Goal: Information Seeking & Learning: Learn about a topic

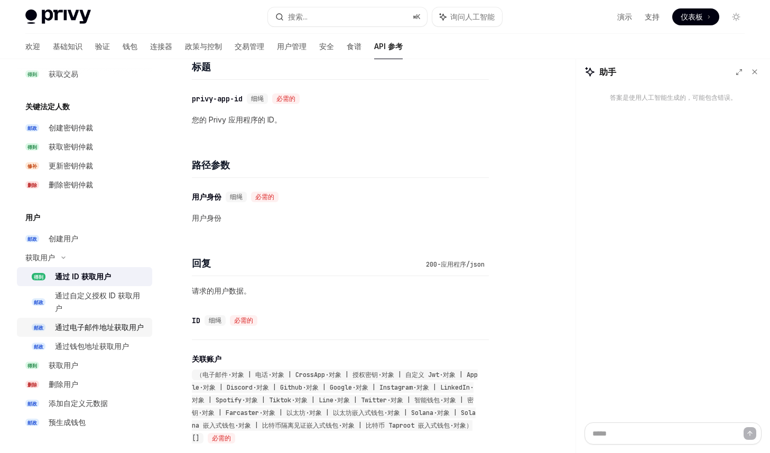
scroll to position [143, 0]
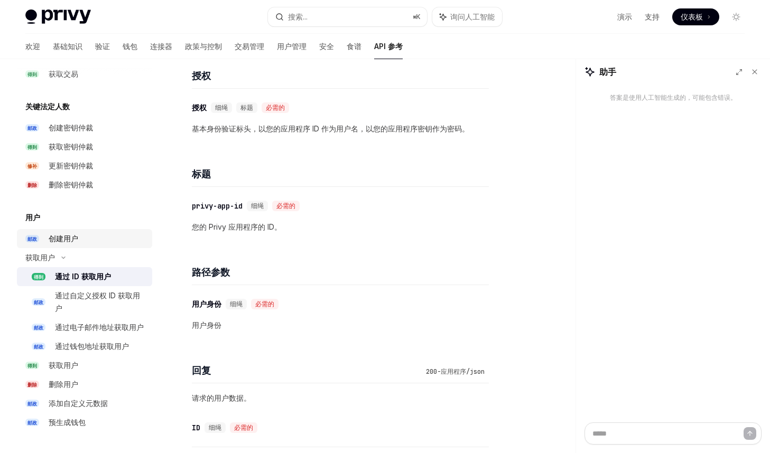
click at [85, 243] on div "创建用户" at bounding box center [97, 239] width 97 height 13
click at [53, 48] on font "基础知识" at bounding box center [68, 46] width 30 height 9
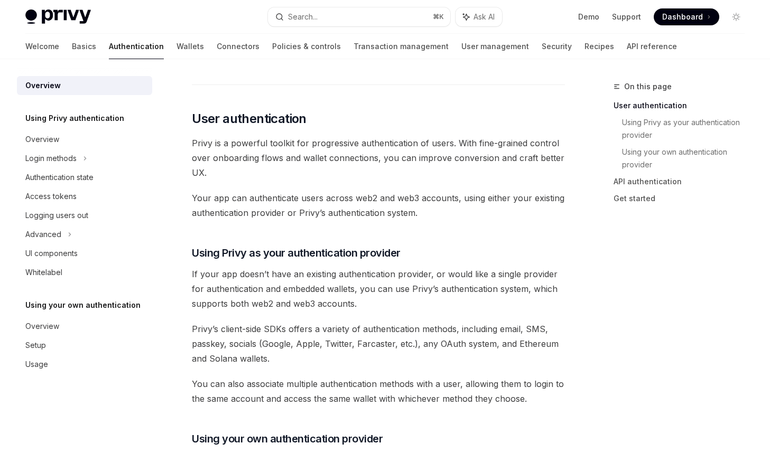
scroll to position [213, 0]
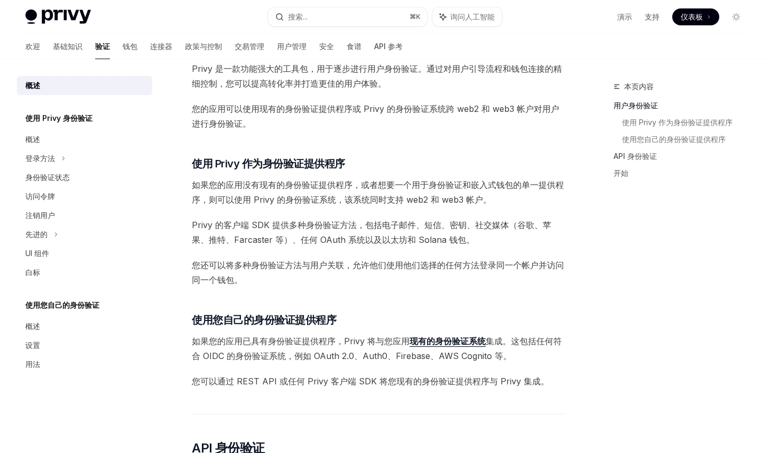
click at [417, 156] on div "Privy 的钱包系统支持对谁可以访问钱包以及不同用户可以执行哪些操作进行精细控制。 为了强制执行这些控制，Privy 的 API 必须验证请求钱包操作的一方…" at bounding box center [378, 348] width 373 height 889
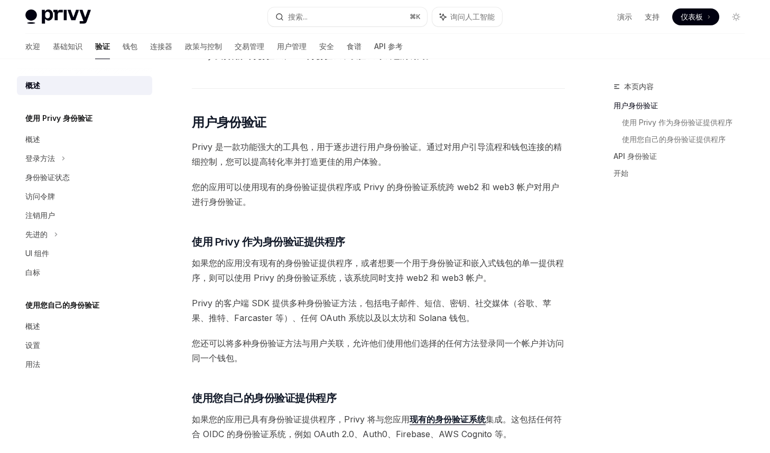
scroll to position [125, 0]
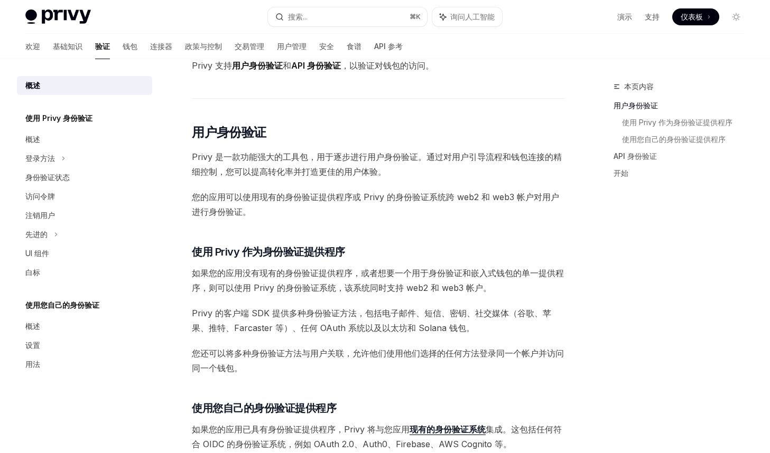
click at [404, 178] on span "Privy 是一款功能强大的工具包，用于逐步进行用户身份验证。通过对用户引导流程和钱包连接的精细控制，您可以提高转化率并打造更佳的用户体验。" at bounding box center [378, 165] width 373 height 30
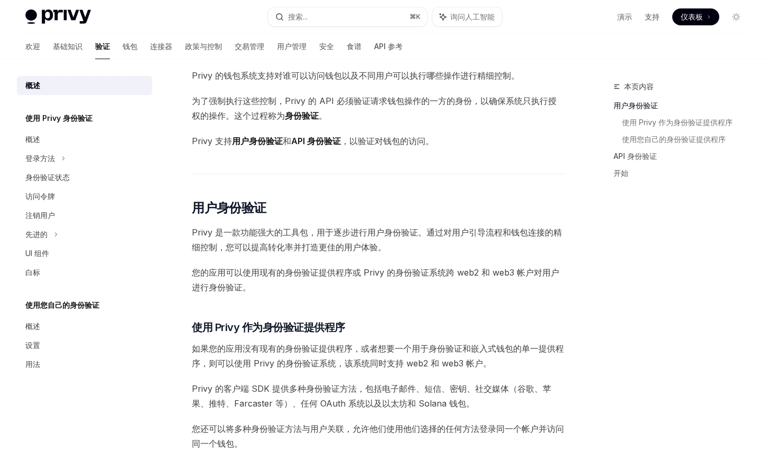
scroll to position [40, 0]
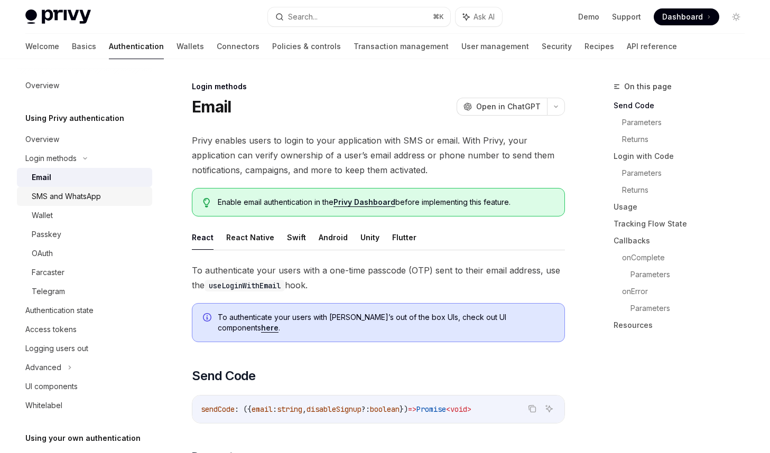
click at [86, 198] on div "SMS and WhatsApp" at bounding box center [66, 196] width 69 height 13
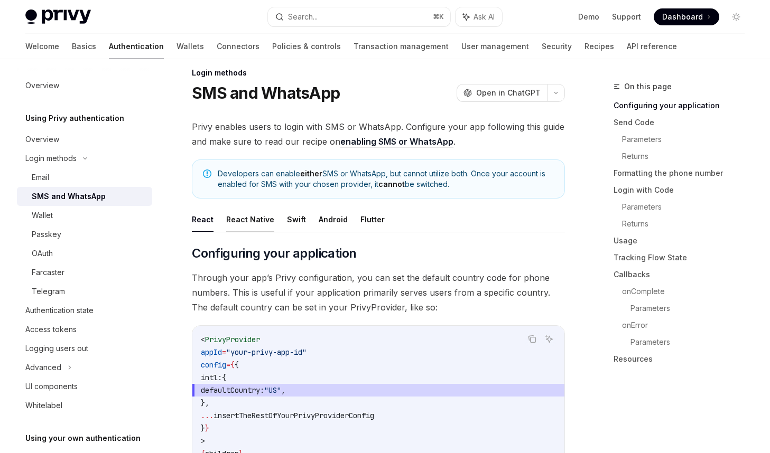
scroll to position [16, 0]
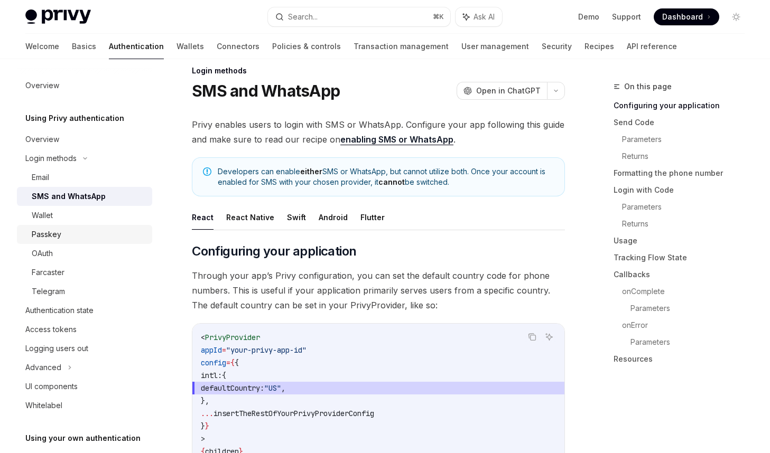
click at [75, 238] on div "Passkey" at bounding box center [89, 234] width 114 height 13
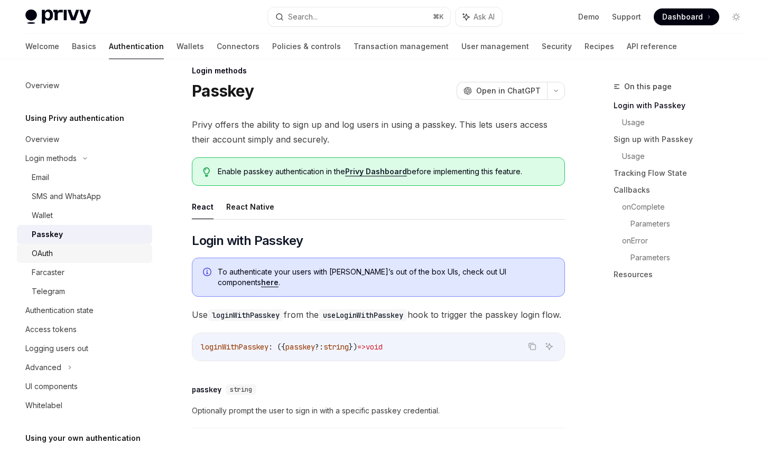
click at [71, 250] on div "OAuth" at bounding box center [89, 253] width 114 height 13
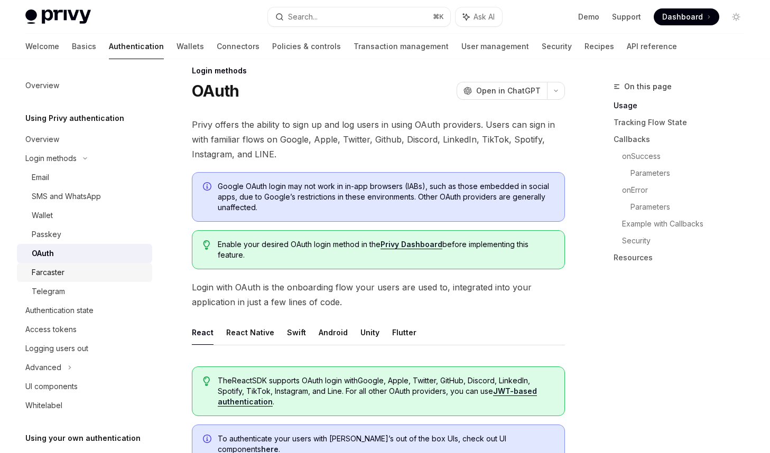
click at [72, 271] on div "Farcaster" at bounding box center [89, 272] width 114 height 13
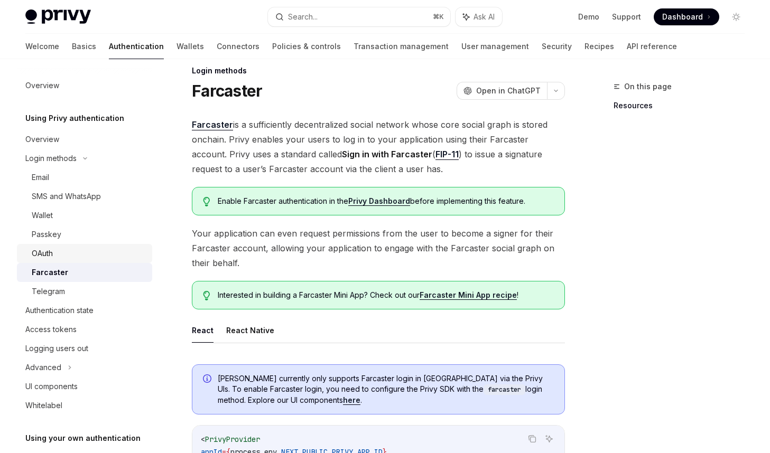
click at [69, 250] on div "OAuth" at bounding box center [89, 253] width 114 height 13
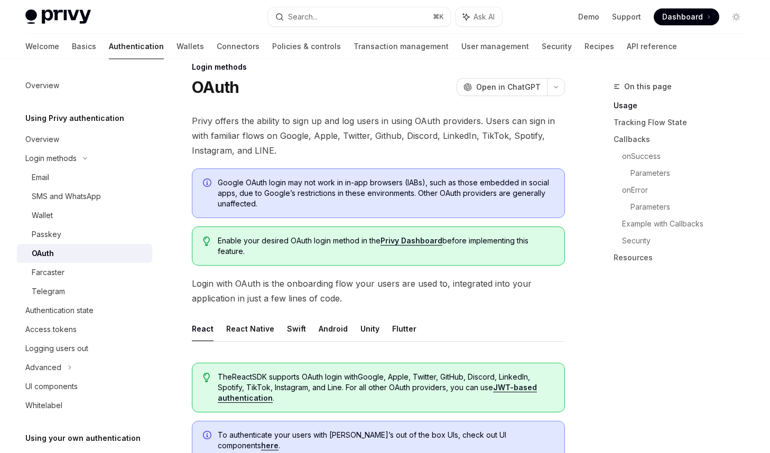
scroll to position [21, 0]
click at [435, 199] on span "Google OAuth login may not work in in-app browsers (IABs), such as those embedd…" at bounding box center [386, 193] width 336 height 32
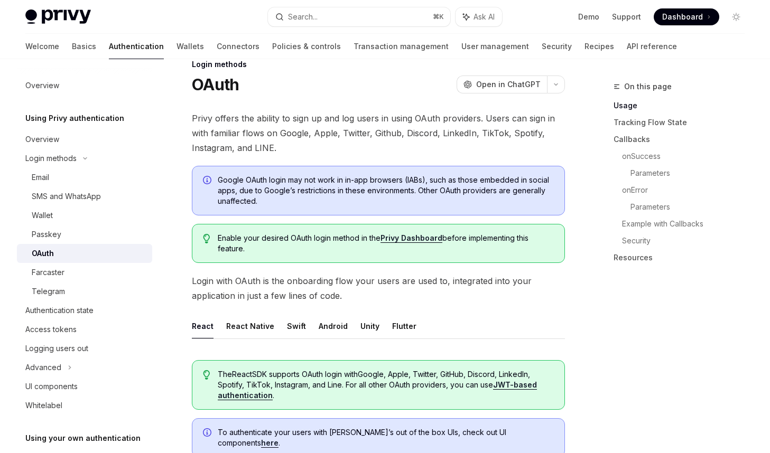
scroll to position [23, 0]
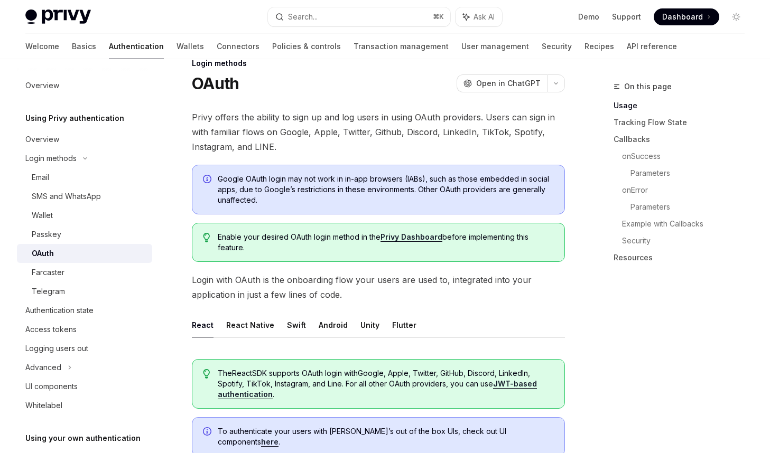
type textarea "*"
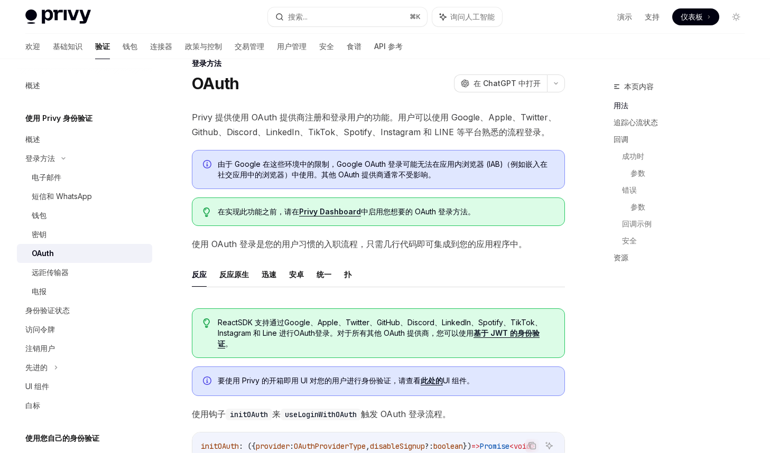
click at [355, 180] on span "由于 Google 在这些环境中的限制，Google OAuth 登录可能无法在应用内浏览器 (IAB)（例如嵌入在社交应用中的浏览器）中使用。其他 OAut…" at bounding box center [386, 169] width 336 height 21
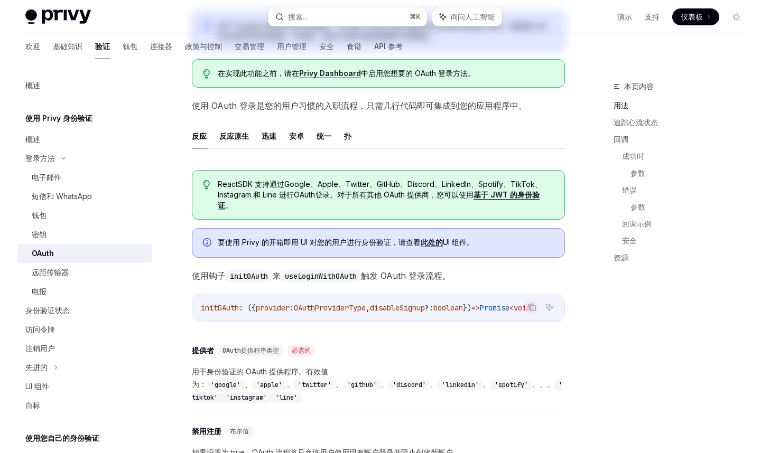
scroll to position [0, 0]
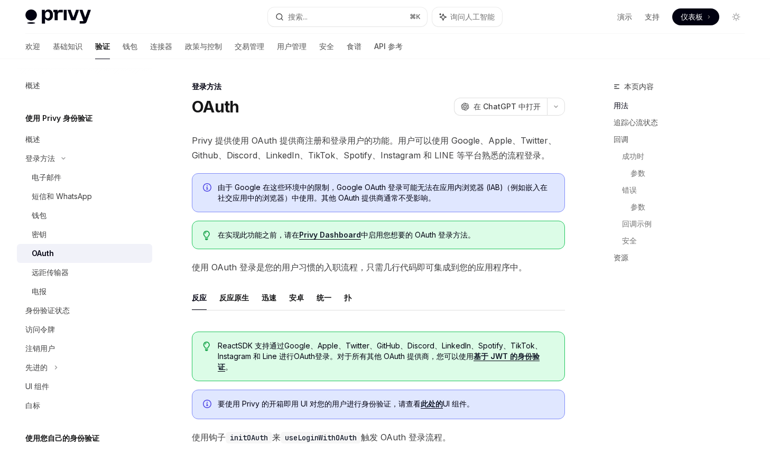
click at [327, 233] on font "Privy Dashboard" at bounding box center [330, 234] width 62 height 9
